Goal: Task Accomplishment & Management: Use online tool/utility

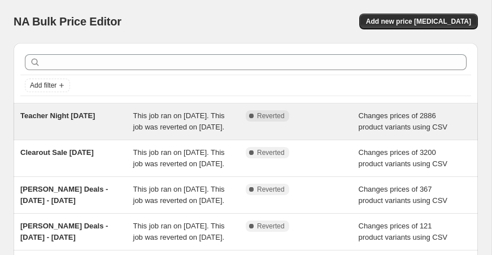
click at [68, 113] on span "Teacher Night [DATE]" at bounding box center [57, 115] width 75 height 8
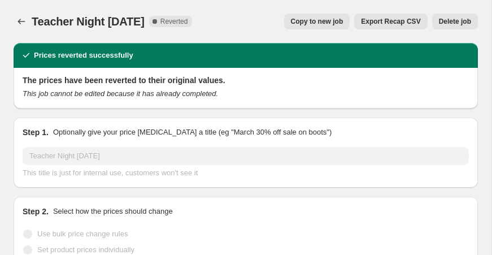
click at [310, 19] on span "Copy to new job" at bounding box center [317, 21] width 53 height 9
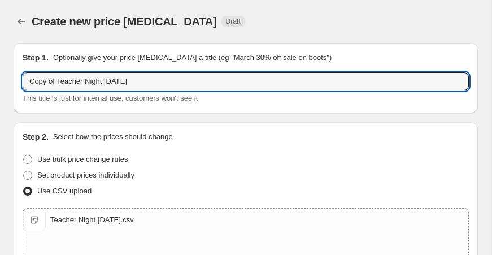
drag, startPoint x: 107, startPoint y: 83, endPoint x: 4, endPoint y: 75, distance: 103.2
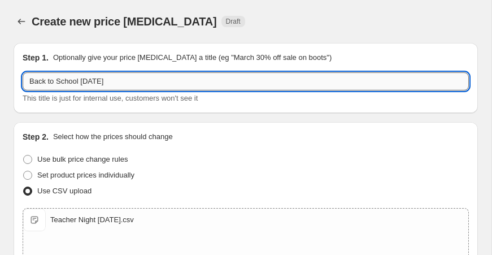
click at [103, 83] on input "Back to School Aug 4, 2025" at bounding box center [246, 81] width 447 height 18
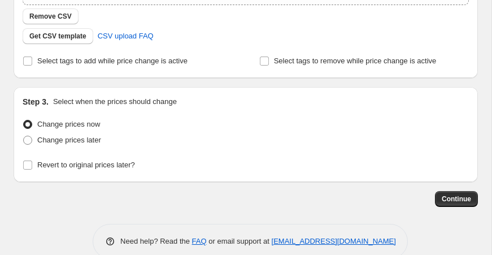
scroll to position [282, 0]
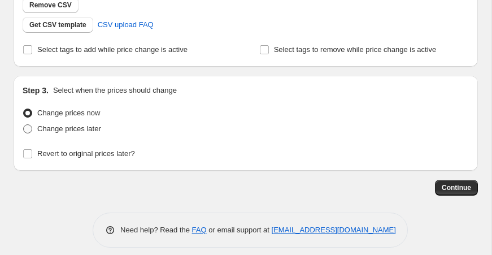
type input "Back to School Aug 16, 2025"
click at [93, 129] on span "Change prices later" at bounding box center [69, 128] width 64 height 8
click at [24, 125] on input "Change prices later" at bounding box center [23, 124] width 1 height 1
radio input "true"
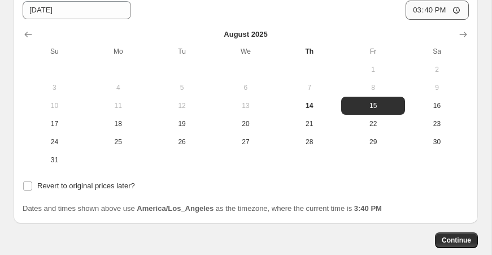
scroll to position [442, 0]
click at [116, 183] on span "Revert to original prices later?" at bounding box center [86, 185] width 98 height 8
click at [32, 183] on input "Revert to original prices later?" at bounding box center [27, 185] width 9 height 9
checkbox input "true"
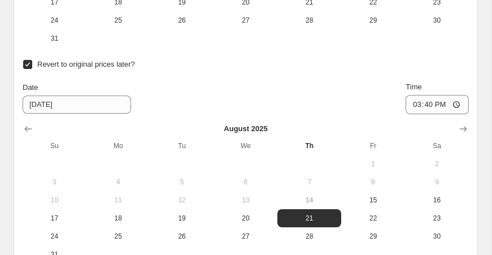
scroll to position [564, 0]
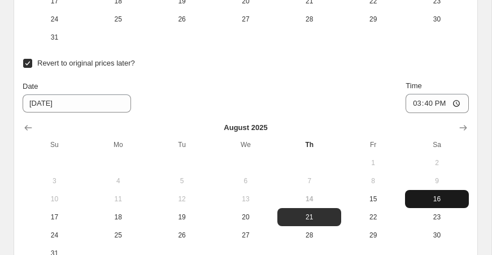
click at [436, 196] on span "16" at bounding box center [437, 198] width 55 height 9
type input "8/16/2025"
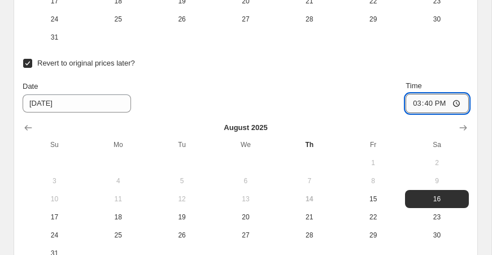
click at [415, 104] on input "15:40" at bounding box center [437, 103] width 63 height 19
type input "22:40"
click at [283, 77] on div "Revert to original prices later? Date 8/16/2025 Time 22:40 August 2025 Su Mo Tu…" at bounding box center [246, 158] width 447 height 207
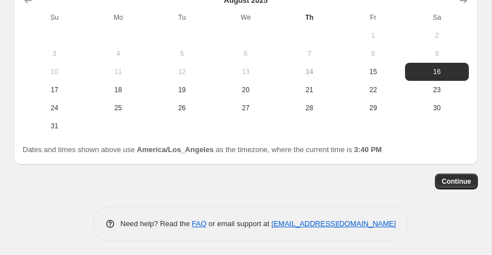
scroll to position [694, 0]
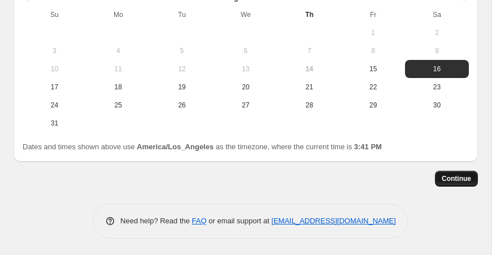
click at [455, 180] on span "Continue" at bounding box center [456, 178] width 29 height 9
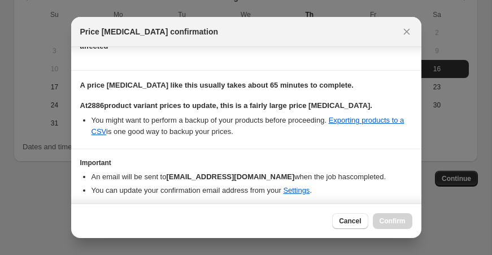
scroll to position [125, 0]
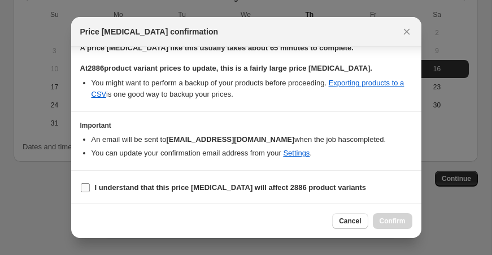
click at [86, 186] on input "I understand that this price change job will affect 2886 product variants" at bounding box center [85, 187] width 9 height 9
checkbox input "true"
click at [386, 224] on span "Confirm" at bounding box center [393, 221] width 26 height 9
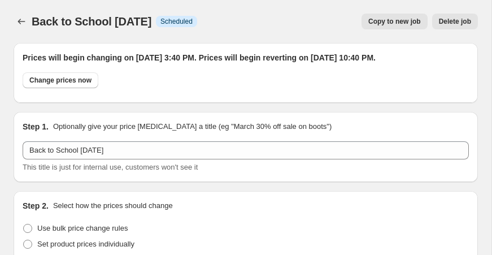
scroll to position [694, 0]
